Goal: Check status: Check status

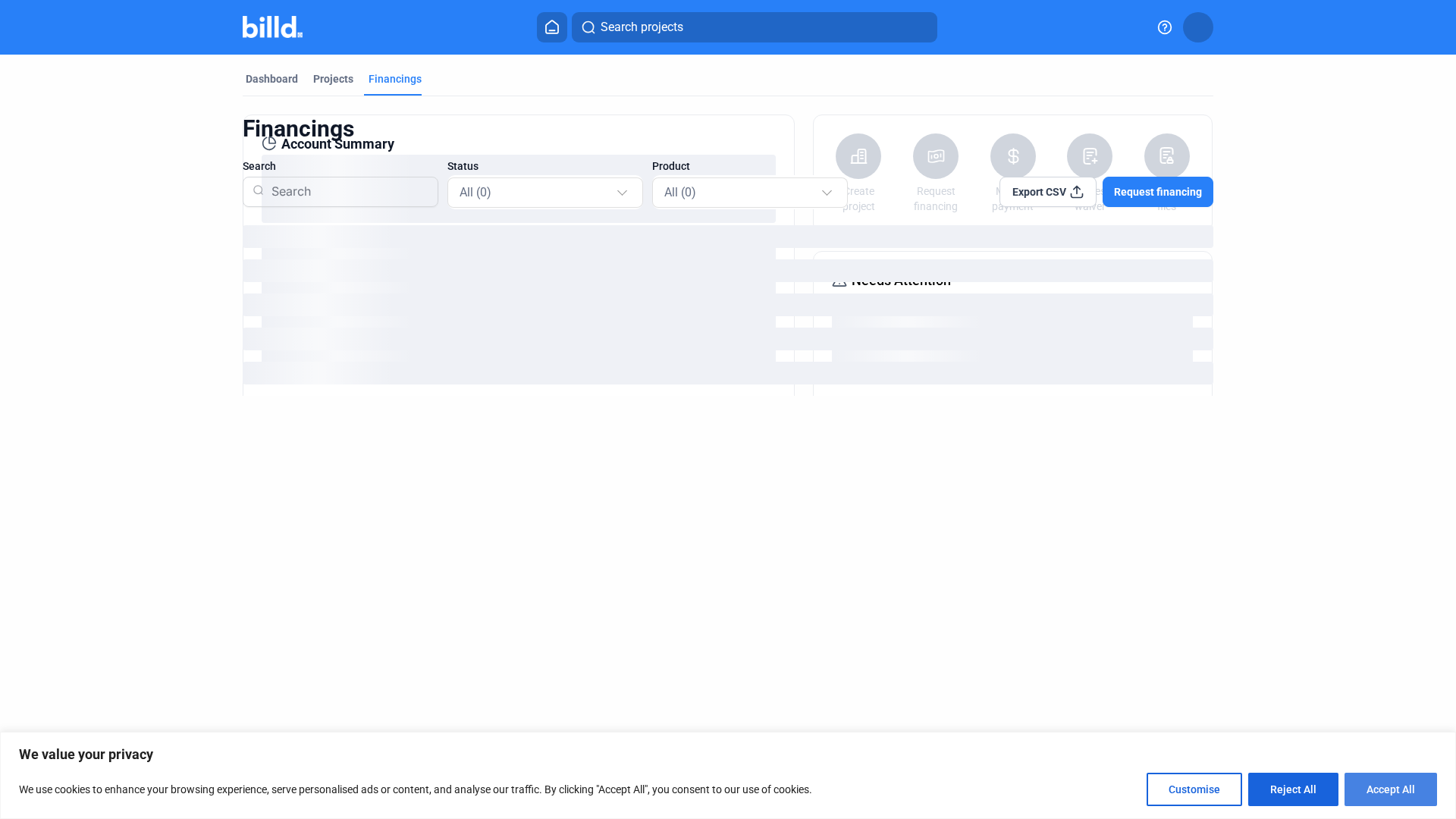
click at [1410, 782] on button "Accept All" at bounding box center [1391, 789] width 93 height 33
checkbox input "true"
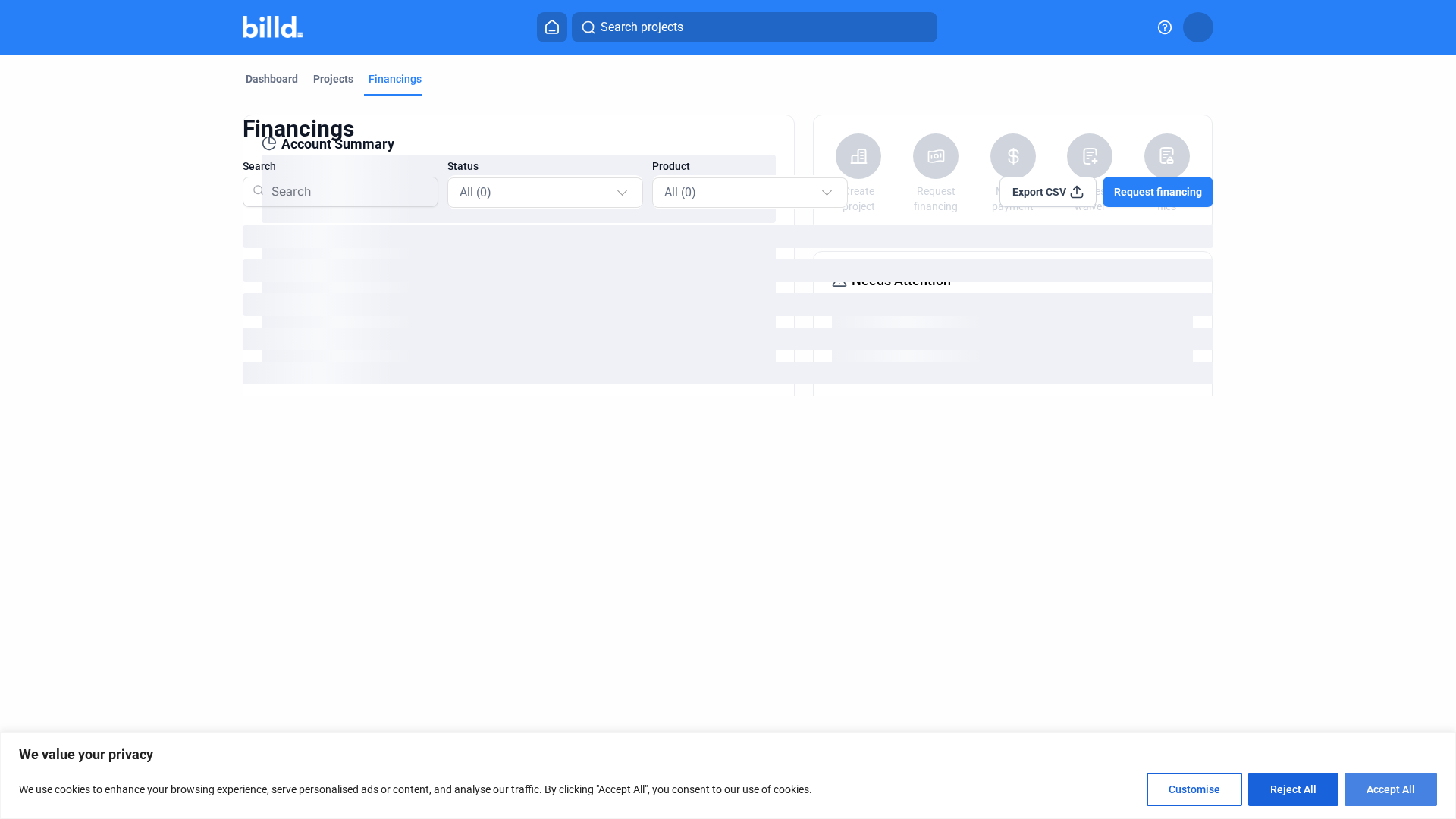
checkbox input "true"
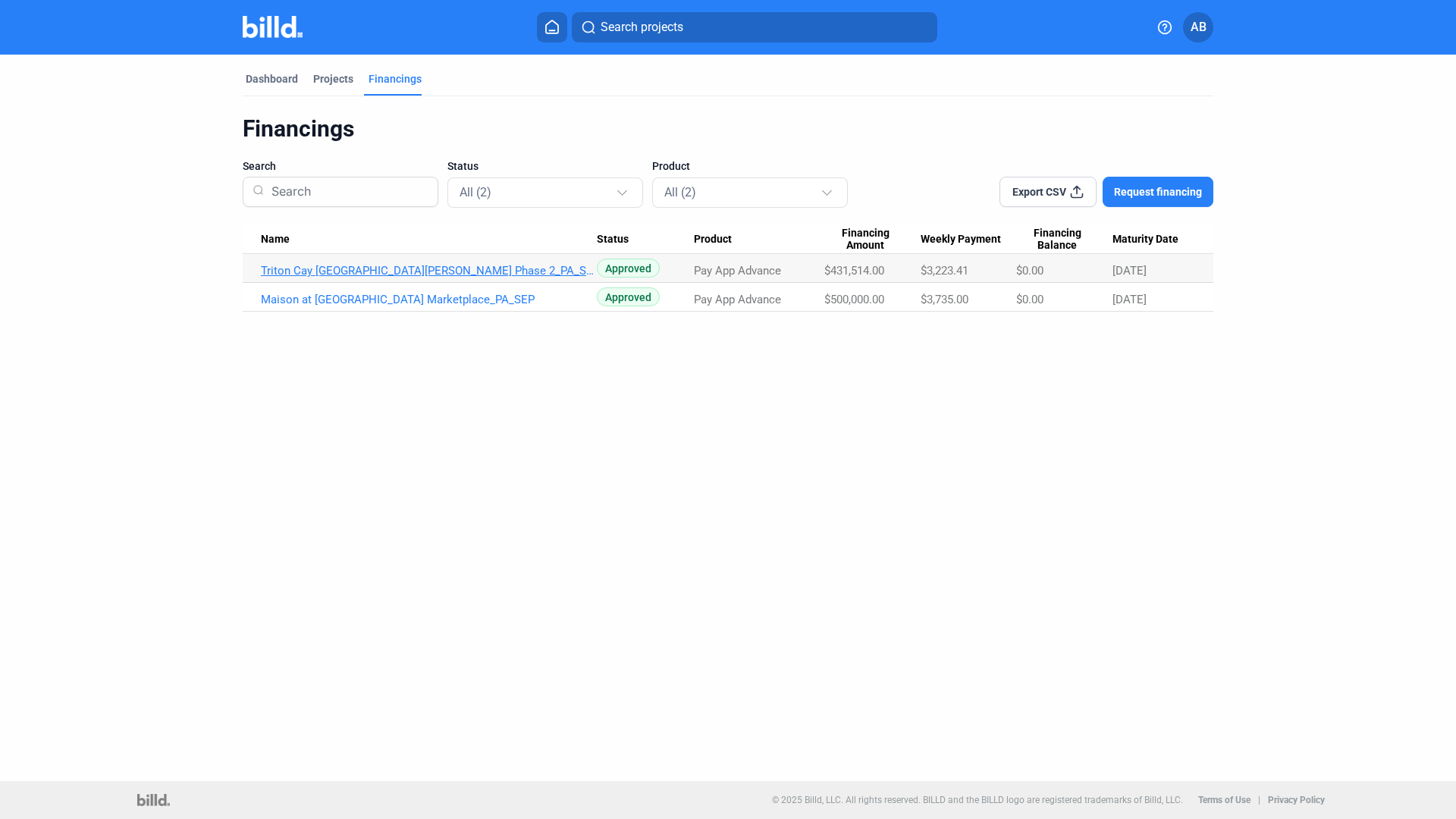
click at [398, 272] on link "Triton Cay [GEOGRAPHIC_DATA][PERSON_NAME] Phase 2_PA_SEP" at bounding box center [429, 270] width 336 height 14
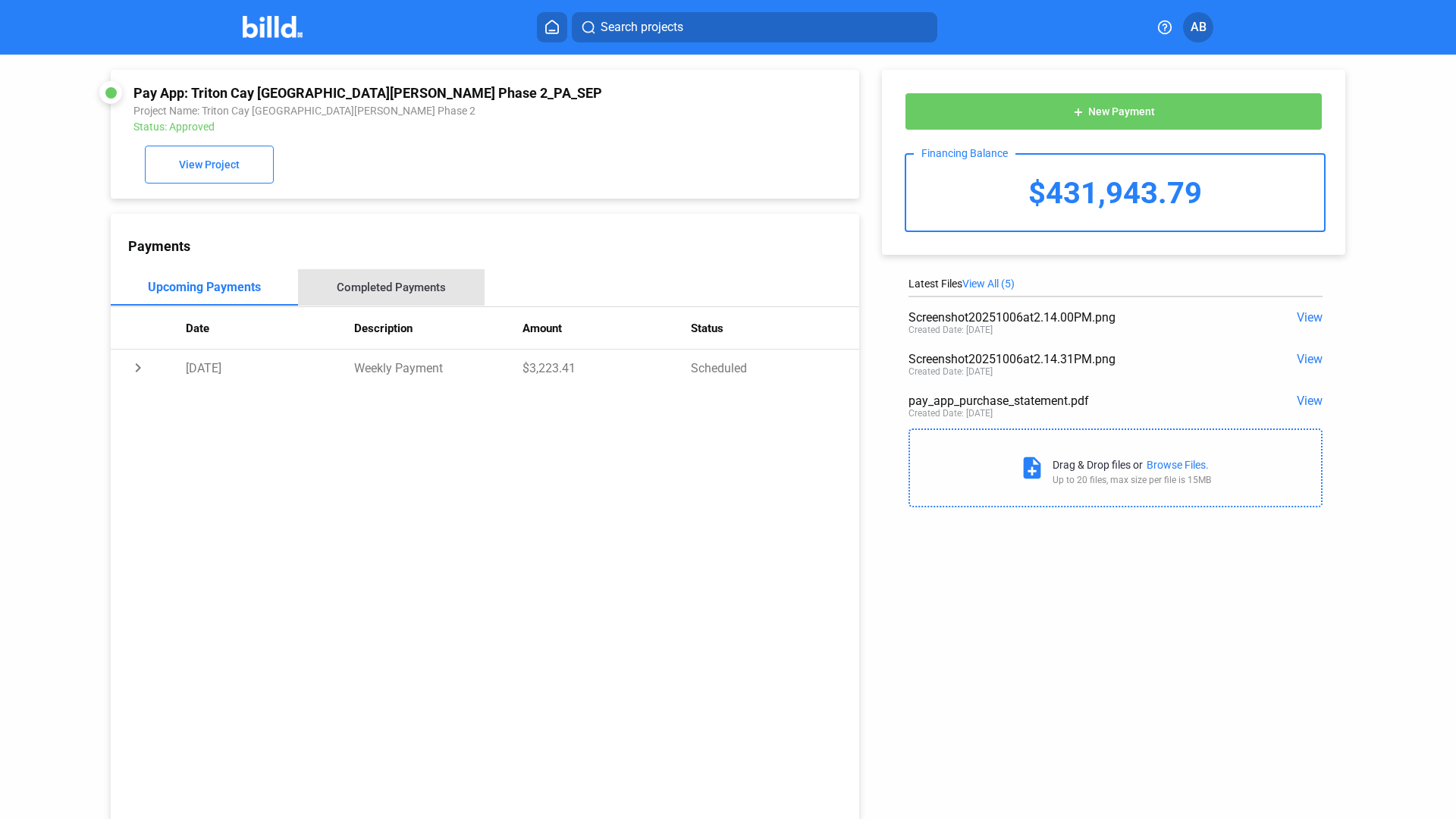
click at [398, 272] on div "Completed Payments" at bounding box center [391, 288] width 187 height 37
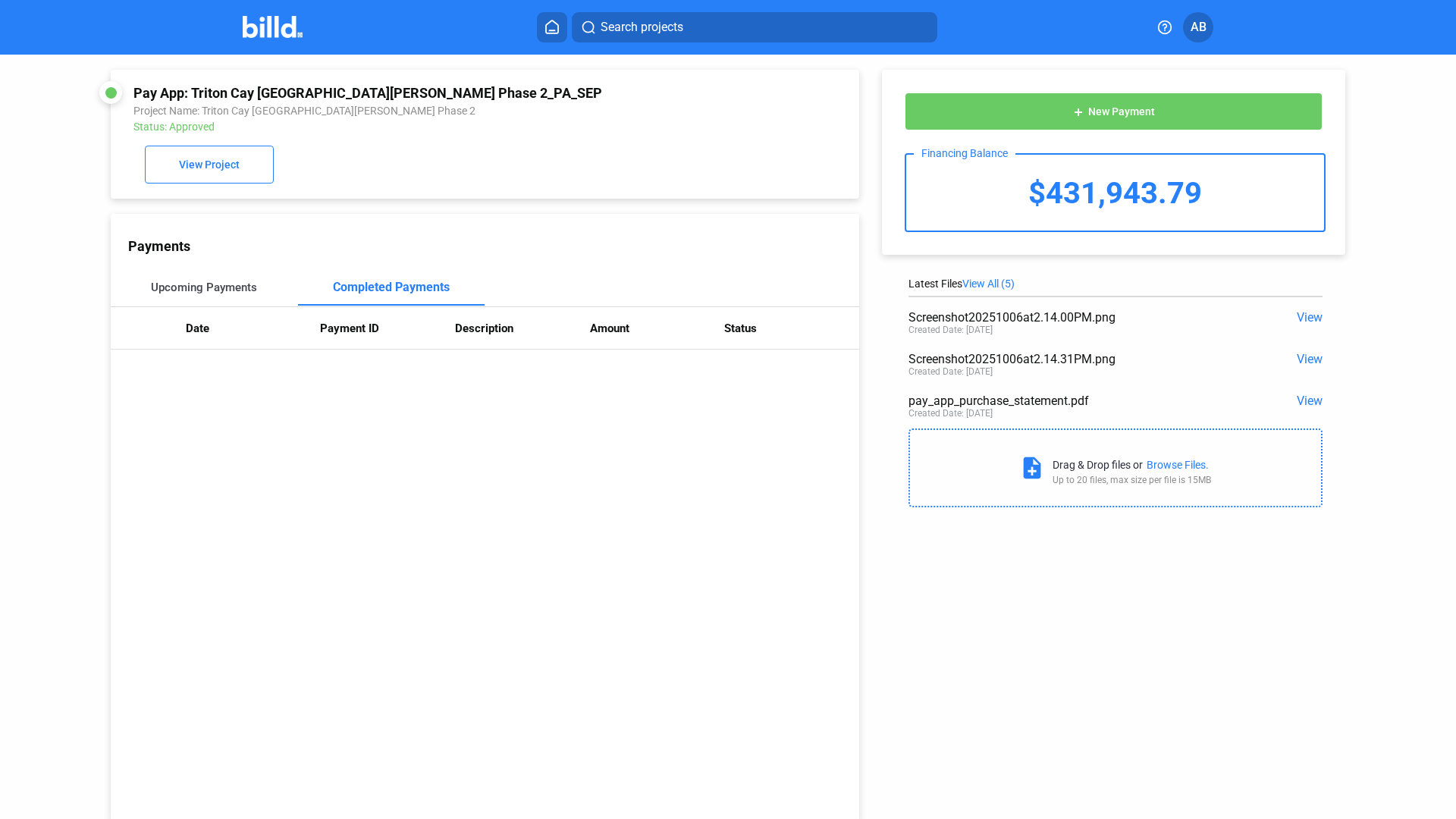
click at [220, 284] on div "Upcoming Payments" at bounding box center [203, 288] width 106 height 14
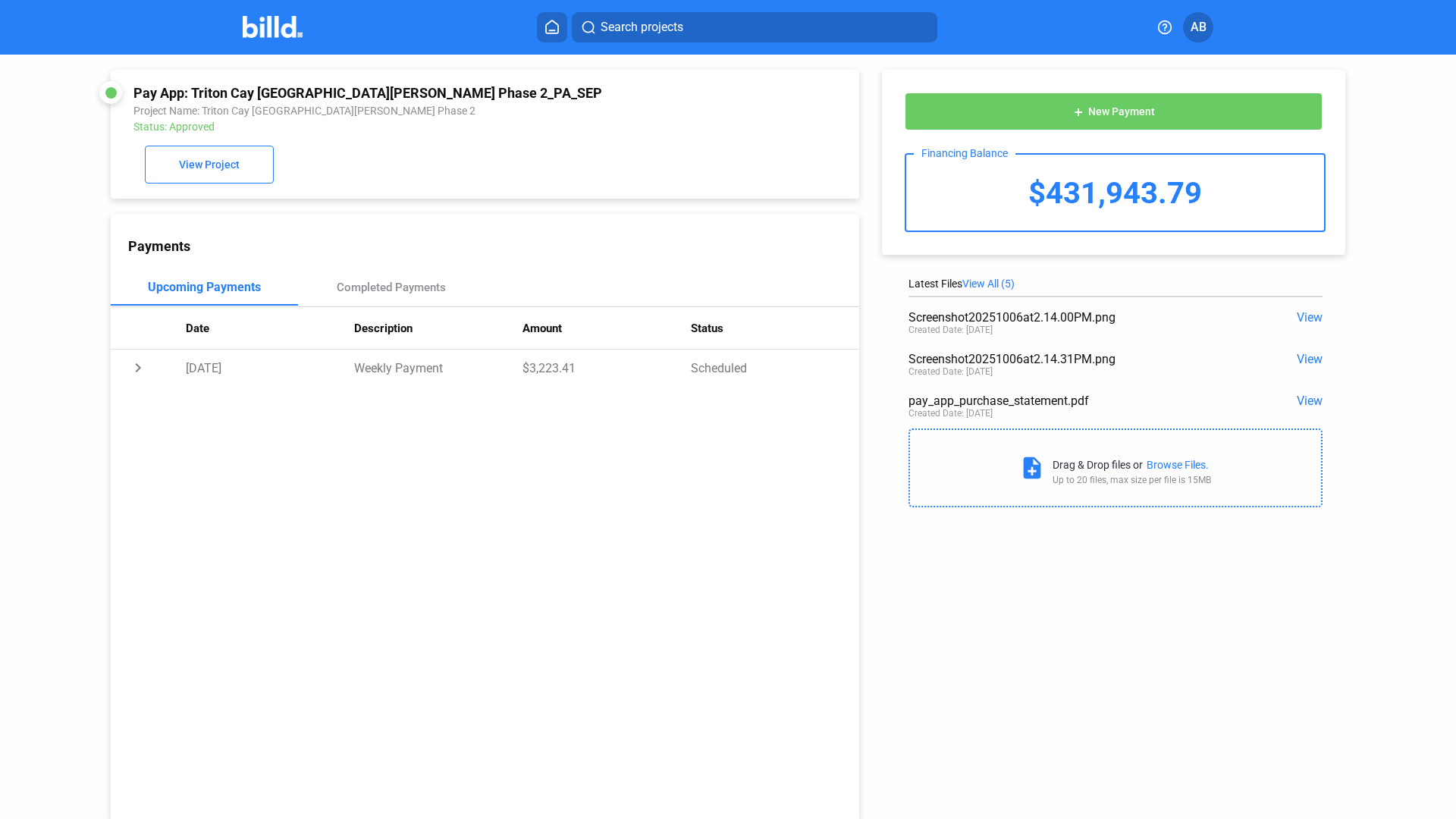
click at [275, 15] on div at bounding box center [288, 27] width 92 height 24
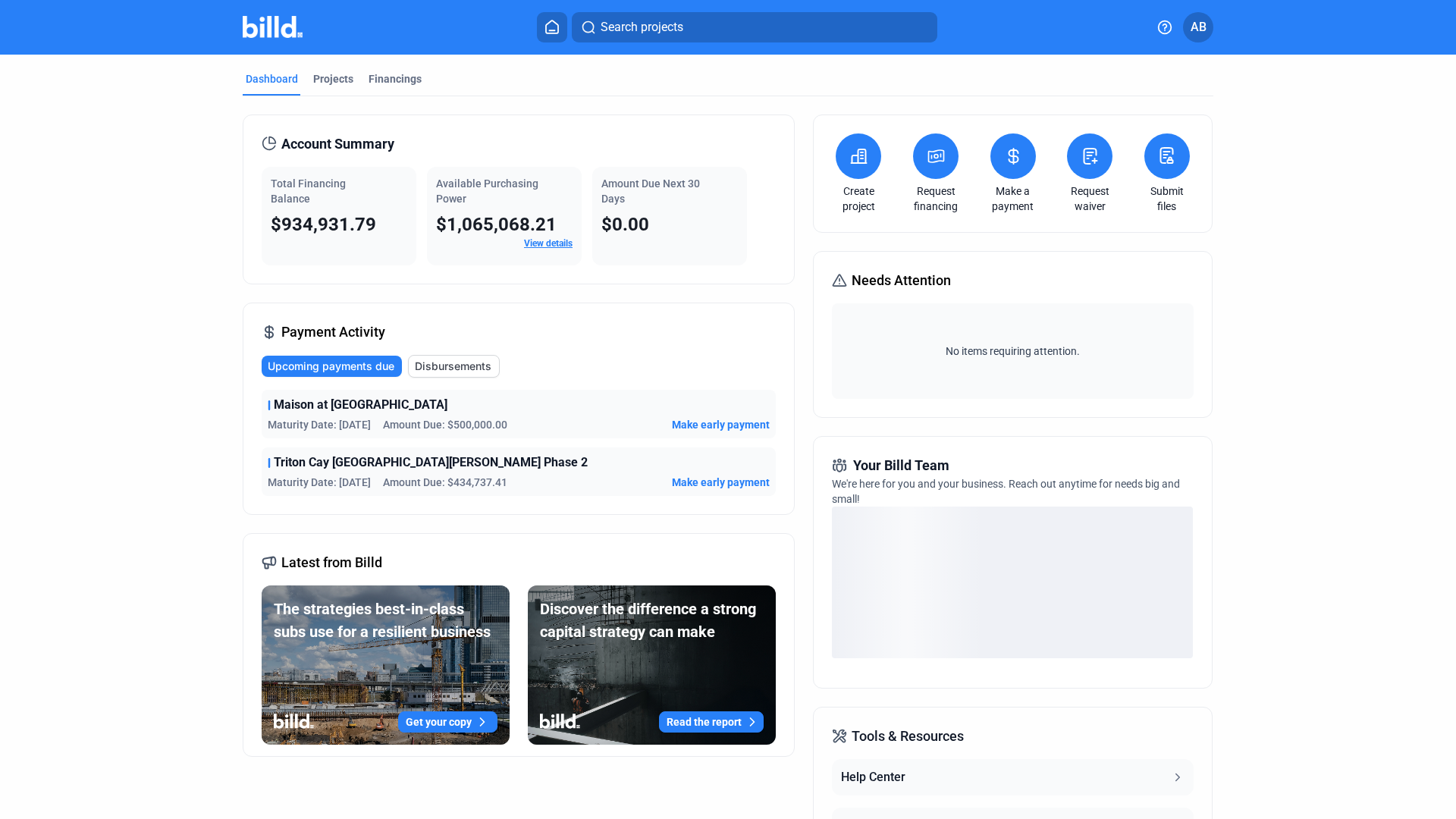
scroll to position [3, 0]
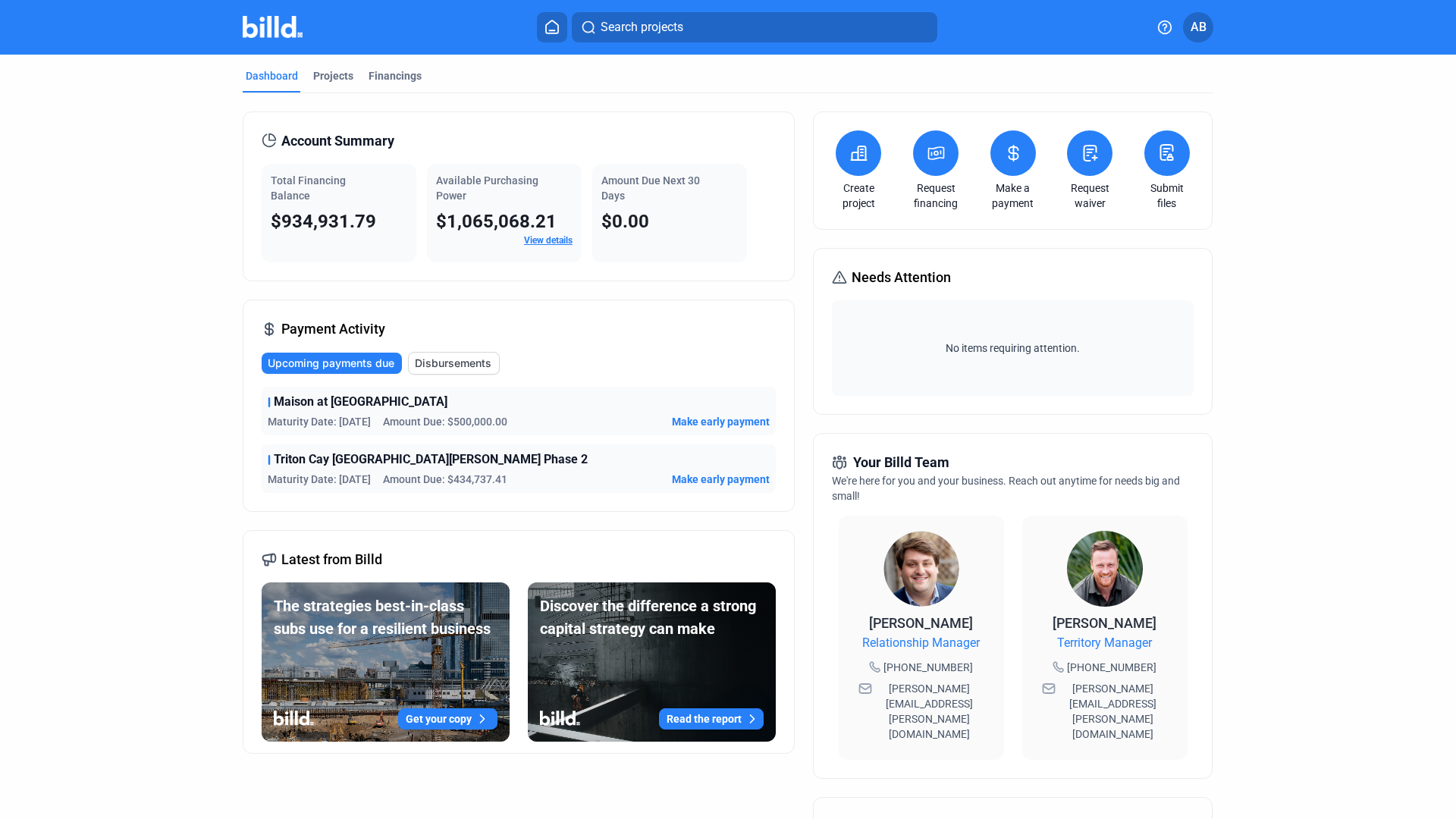
click at [345, 460] on span "Triton Cay [GEOGRAPHIC_DATA][PERSON_NAME] Phase 2" at bounding box center [431, 459] width 314 height 18
click at [437, 368] on span "Disbursements" at bounding box center [453, 362] width 76 height 15
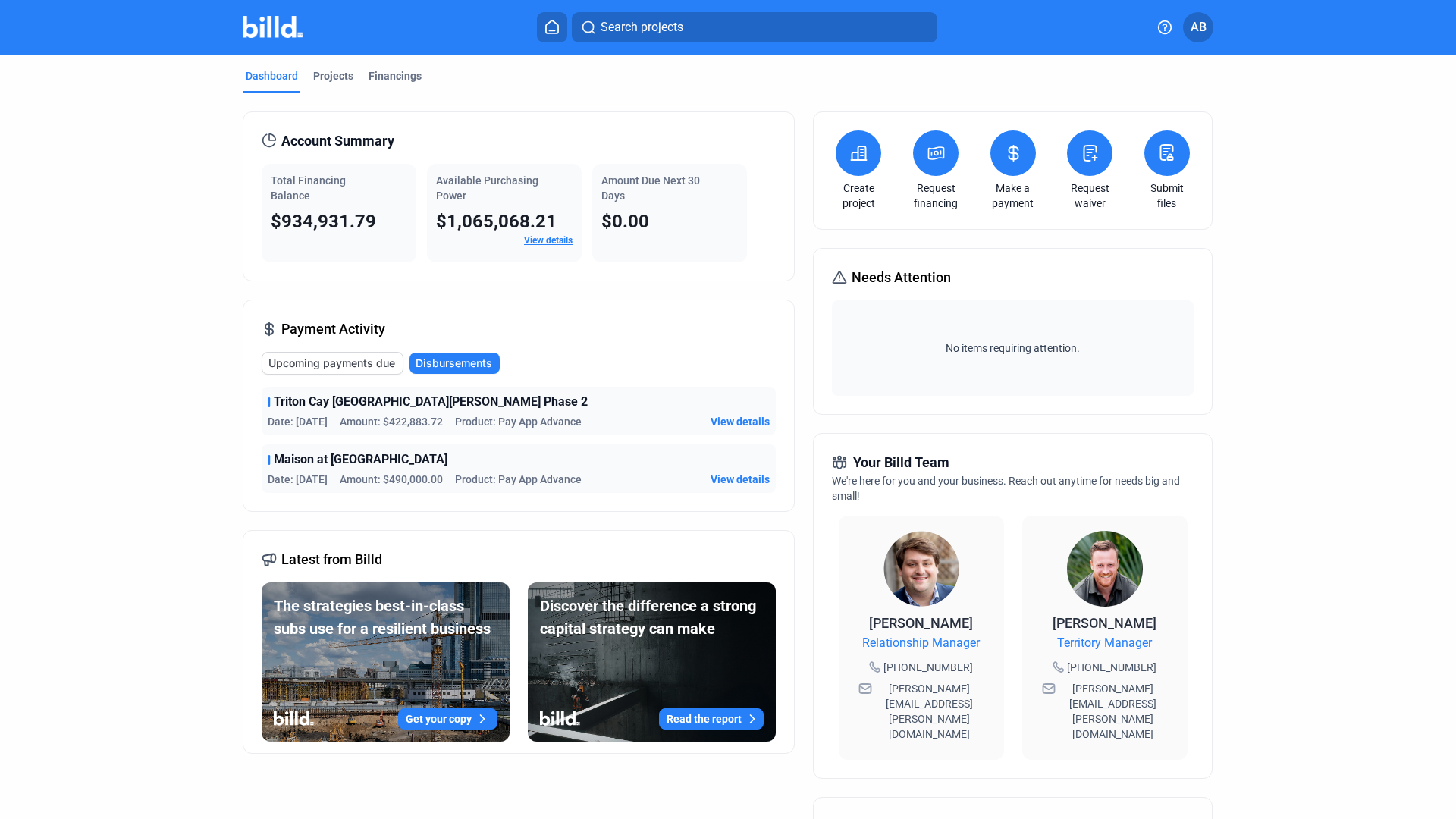
click at [345, 366] on span "Upcoming payments due" at bounding box center [332, 362] width 127 height 15
